Goal: Task Accomplishment & Management: Use online tool/utility

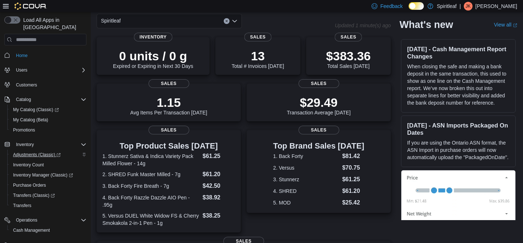
scroll to position [61, 0]
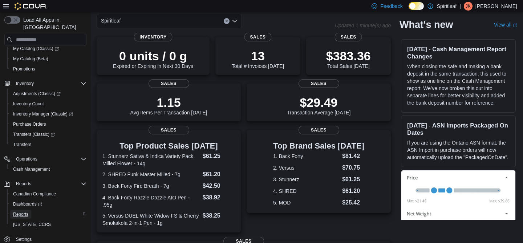
click at [21, 212] on span "Reports" at bounding box center [20, 215] width 15 height 6
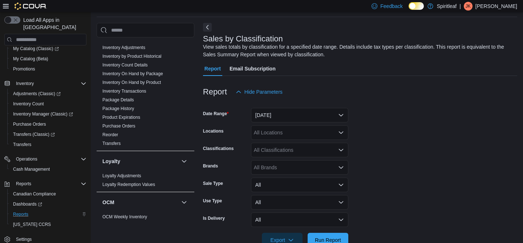
scroll to position [498, 0]
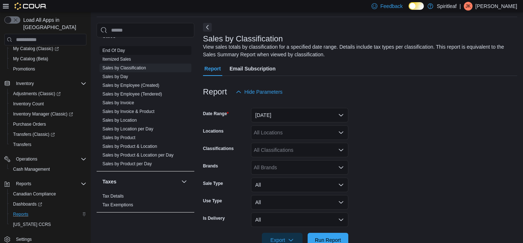
click at [121, 49] on link "End Of Day" at bounding box center [113, 50] width 23 height 5
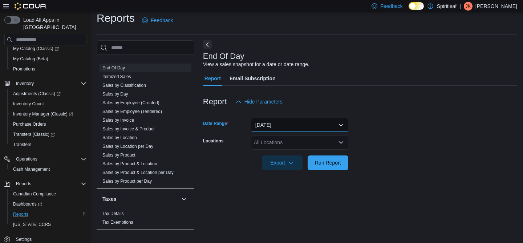
click at [270, 123] on button "Today" at bounding box center [299, 125] width 97 height 15
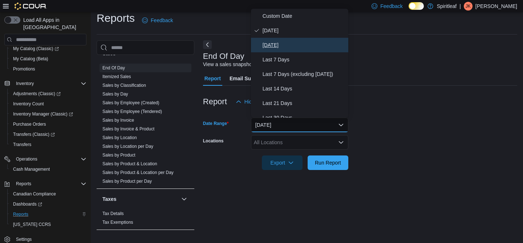
click at [281, 45] on span "Yesterday" at bounding box center [304, 45] width 83 height 9
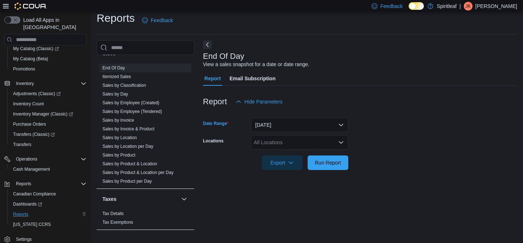
click at [271, 140] on div "All Locations" at bounding box center [299, 142] width 97 height 15
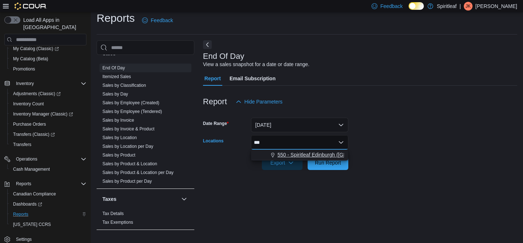
type input "***"
click at [291, 151] on span "550 - Spiritleaf Edinburgh (South Guelph)" at bounding box center [335, 154] width 115 height 7
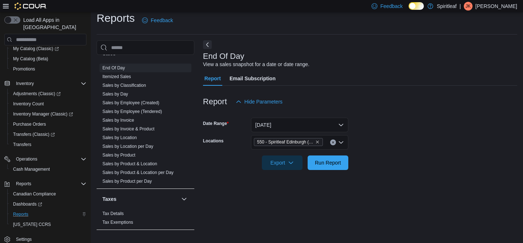
click at [358, 164] on form "Date Range Yesterday Locations 550 - Spiritleaf Edinburgh (South Guelph) Export…" at bounding box center [360, 139] width 314 height 61
click at [333, 166] on span "Run Report" at bounding box center [328, 162] width 26 height 7
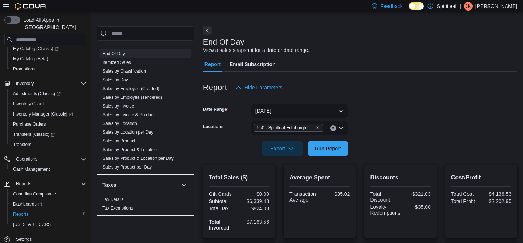
scroll to position [16, 0]
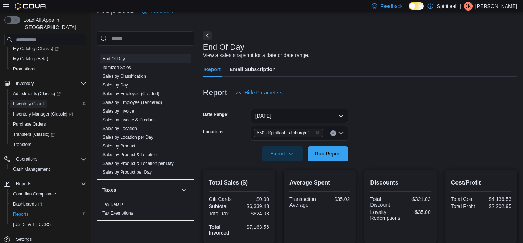
click at [25, 101] on span "Inventory Count" at bounding box center [28, 104] width 31 height 6
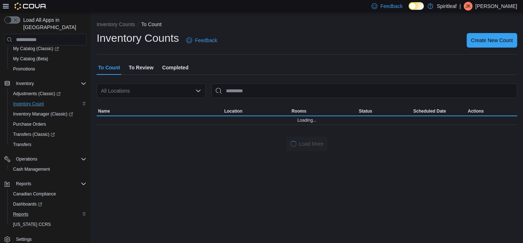
click at [504, 5] on p "Juslyne K" at bounding box center [497, 6] width 42 height 9
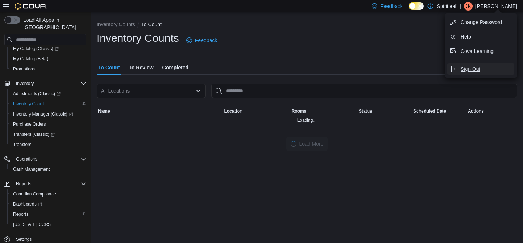
click at [467, 69] on span "Sign Out" at bounding box center [471, 68] width 20 height 7
